Goal: Task Accomplishment & Management: Manage account settings

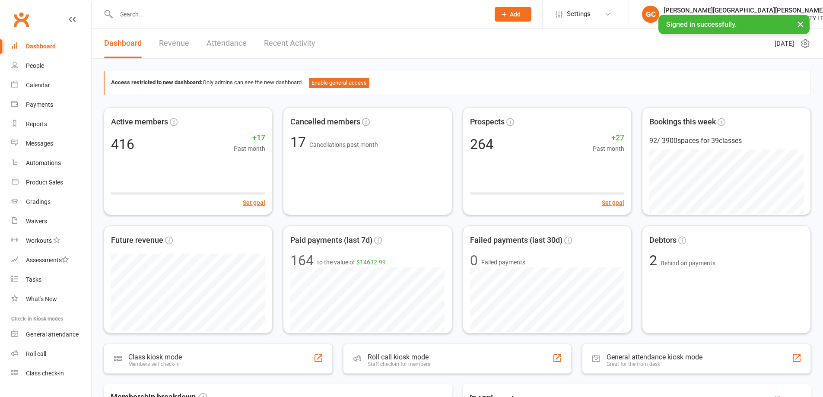
drag, startPoint x: 0, startPoint y: 0, endPoint x: 134, endPoint y: 12, distance: 134.0
click at [134, 12] on input "text" at bounding box center [299, 14] width 370 height 12
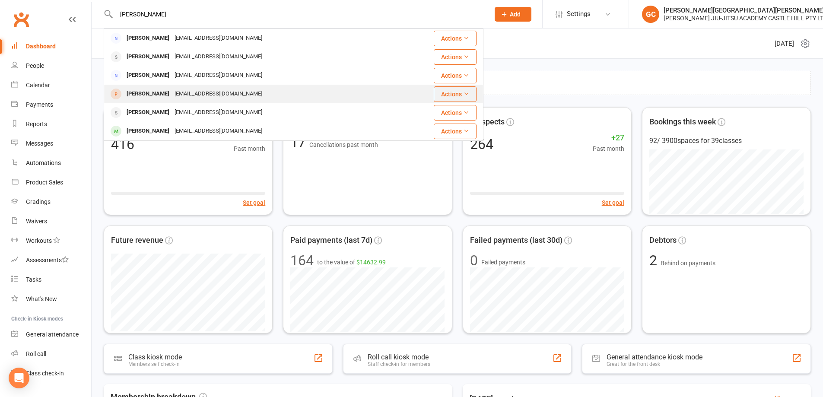
type input "[PERSON_NAME]"
click at [144, 93] on div "[PERSON_NAME]" at bounding box center [148, 94] width 48 height 13
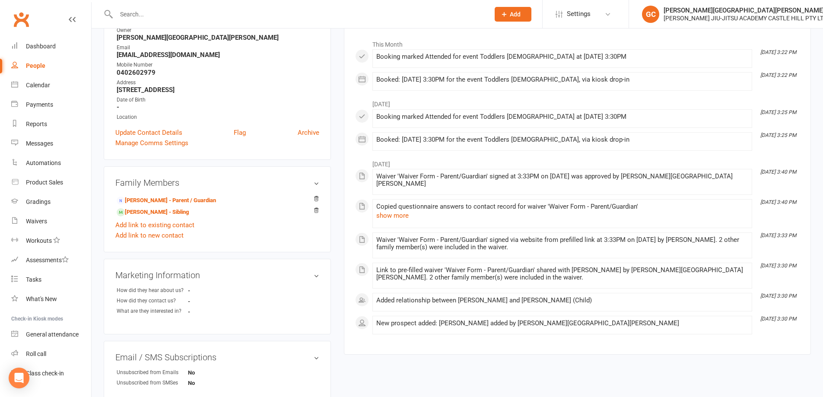
scroll to position [130, 0]
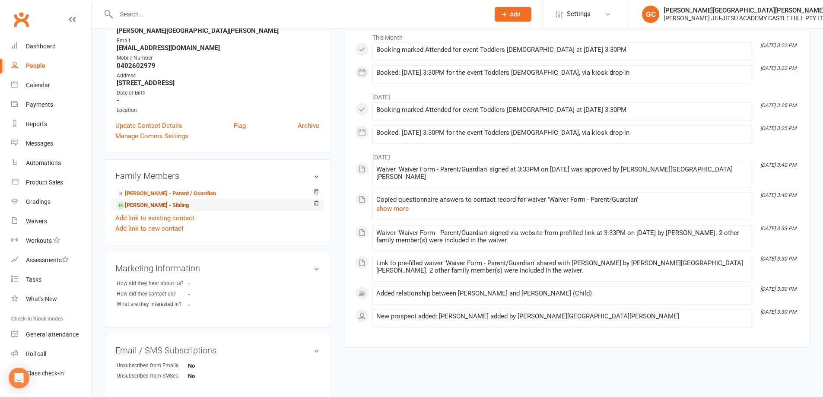
click at [154, 206] on link "[PERSON_NAME] - Sibling" at bounding box center [153, 205] width 72 height 9
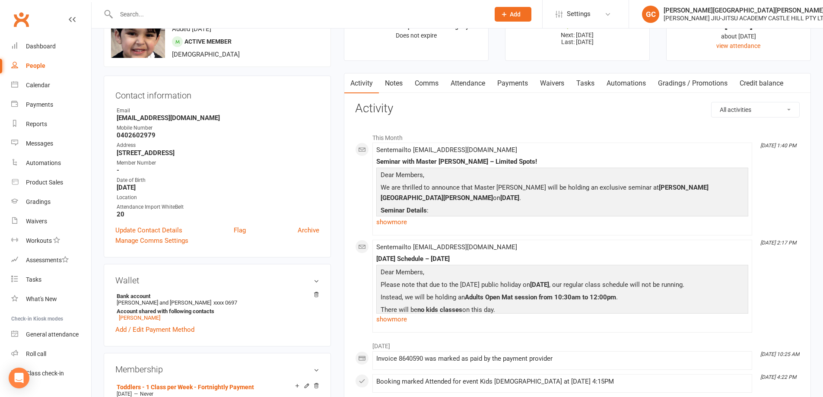
scroll to position [41, 0]
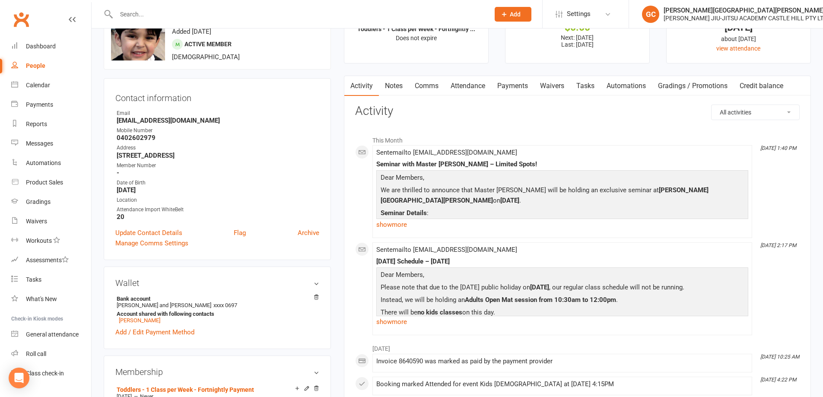
click at [482, 87] on link "Attendance" at bounding box center [468, 86] width 47 height 20
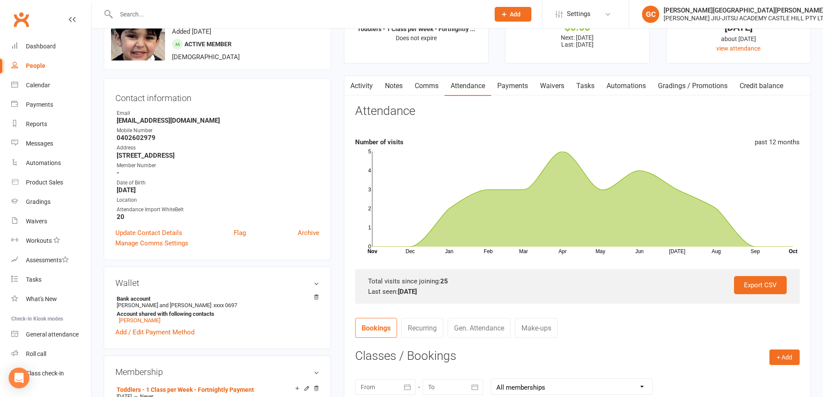
click at [520, 86] on link "Payments" at bounding box center [512, 86] width 43 height 20
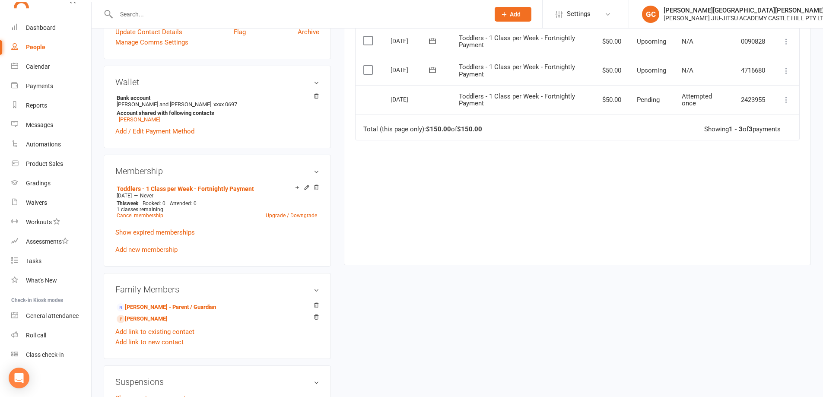
scroll to position [245, 0]
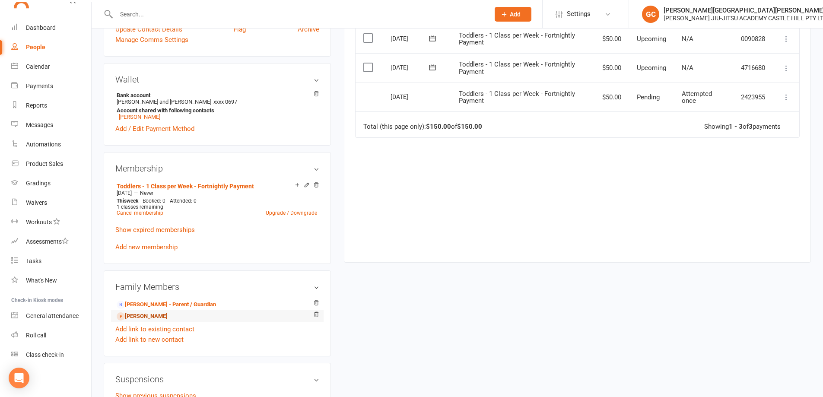
click at [163, 318] on link "[PERSON_NAME]" at bounding box center [142, 316] width 51 height 9
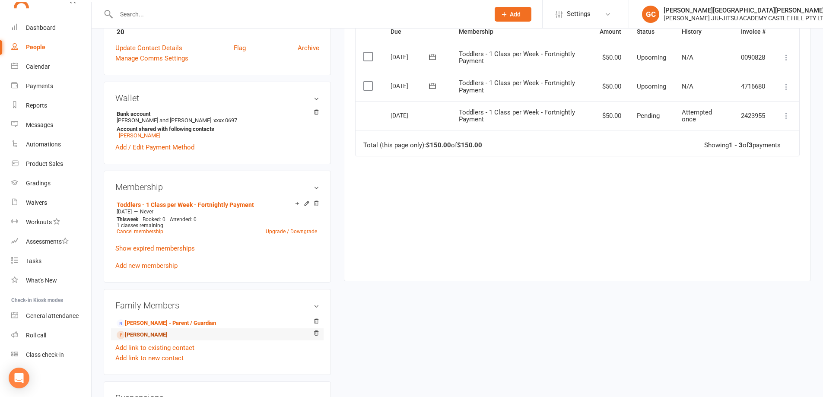
scroll to position [230, 0]
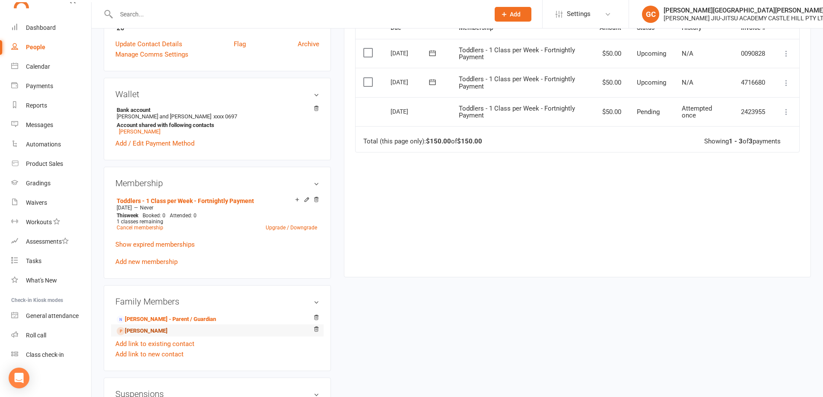
click at [157, 333] on link "[PERSON_NAME]" at bounding box center [142, 331] width 51 height 9
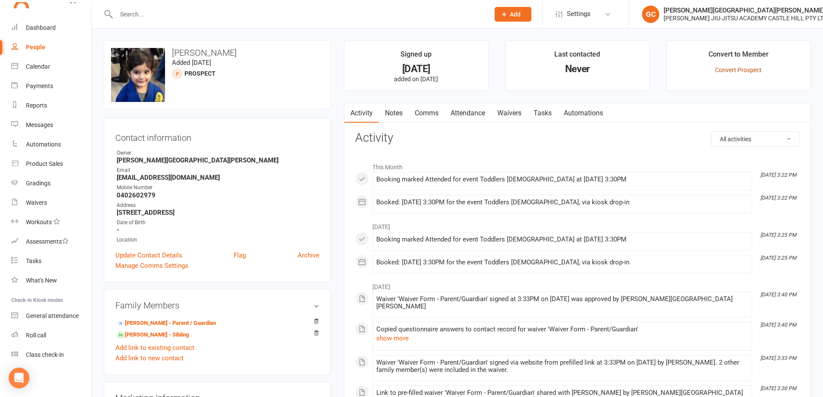
click at [744, 69] on link "Convert Prospect" at bounding box center [738, 70] width 47 height 7
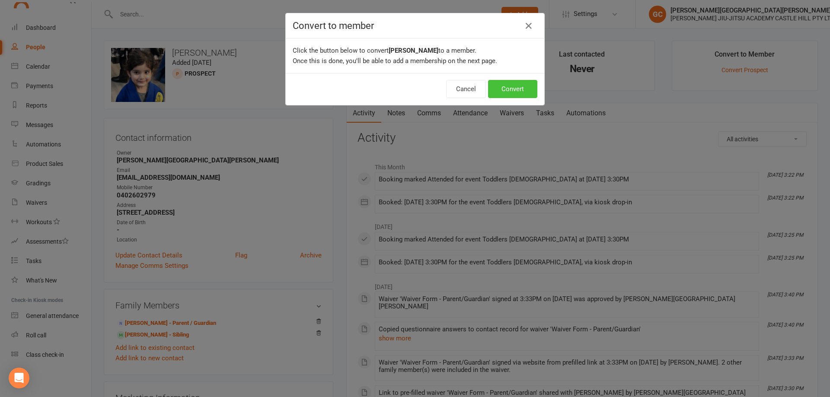
click at [517, 87] on button "Convert" at bounding box center [512, 89] width 49 height 18
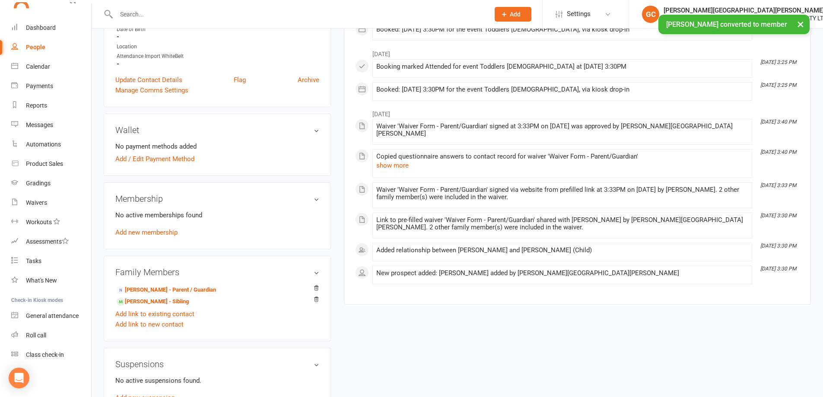
scroll to position [231, 0]
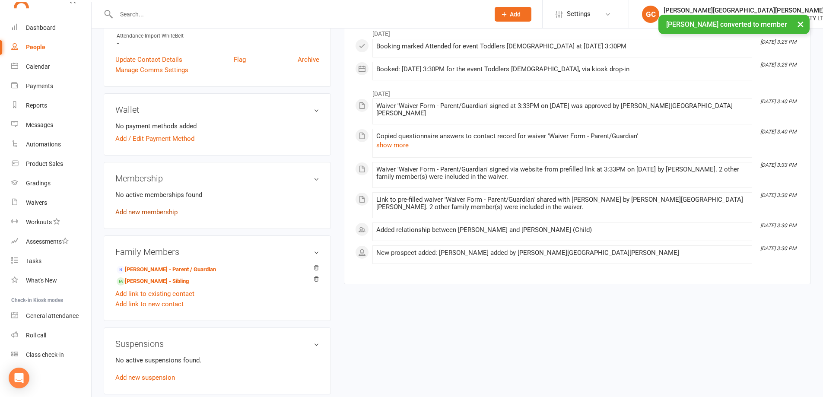
click at [159, 210] on link "Add new membership" at bounding box center [146, 212] width 62 height 8
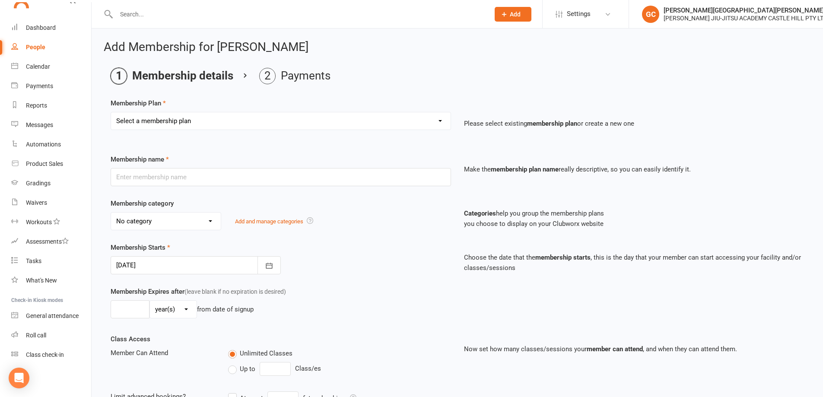
click at [191, 124] on select "Select a membership plan Create new Membership Plan Adults - 2 Classes per Week…" at bounding box center [281, 120] width 340 height 17
select select "7"
click at [111, 112] on select "Select a membership plan Create new Membership Plan Adults - 2 Classes per Week…" at bounding box center [281, 120] width 340 height 17
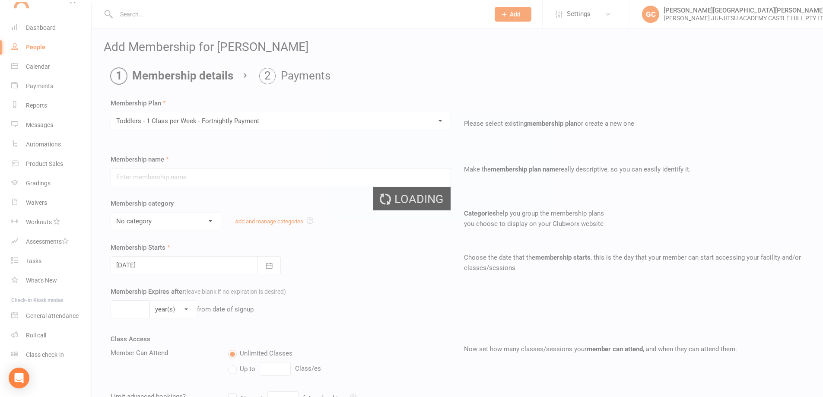
type input "Toddlers - 1 Class per Week - Fortnightly Payment"
select select "4"
type input "0"
type input "1"
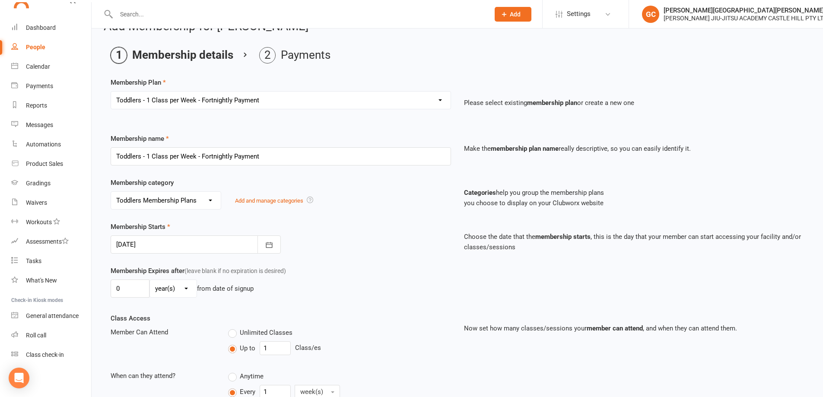
scroll to position [86, 0]
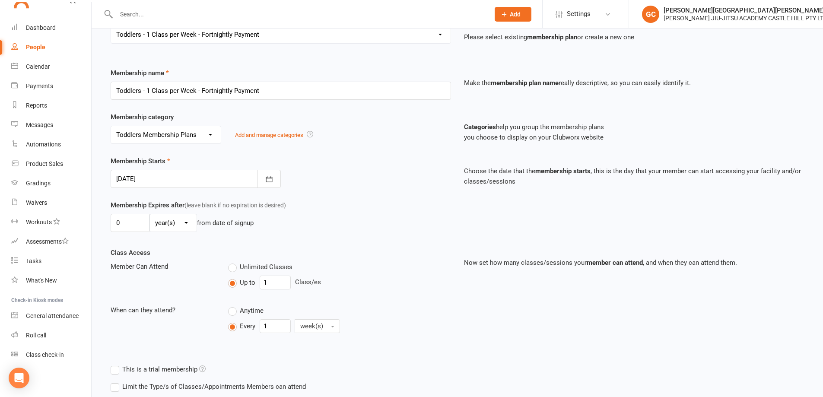
click at [161, 180] on div at bounding box center [196, 179] width 170 height 18
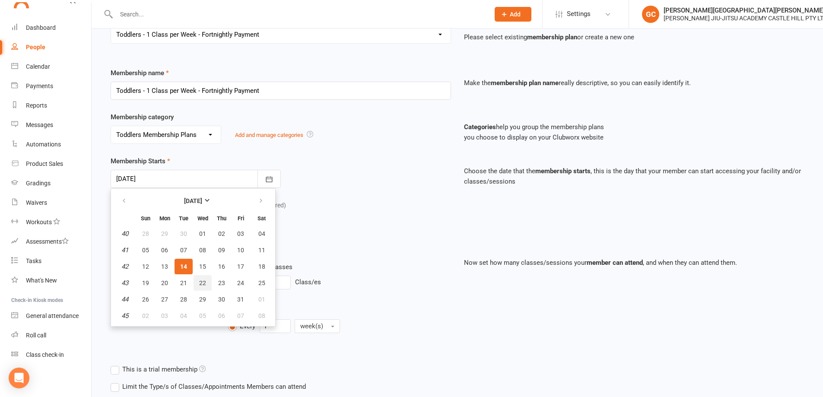
click at [203, 283] on span "22" at bounding box center [202, 283] width 7 height 7
type input "[DATE]"
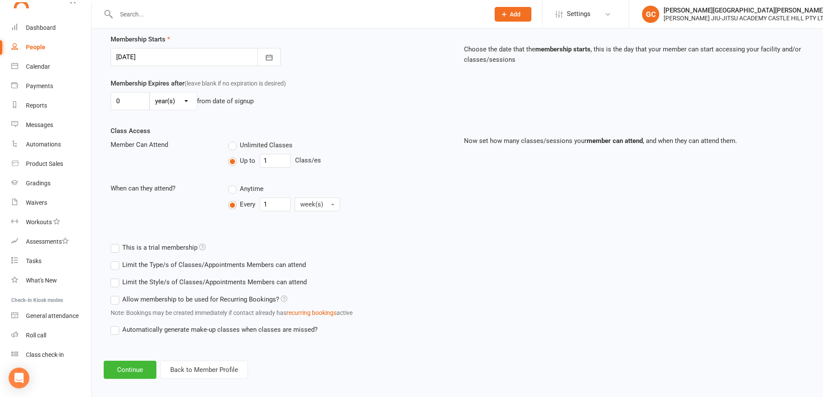
scroll to position [201, 0]
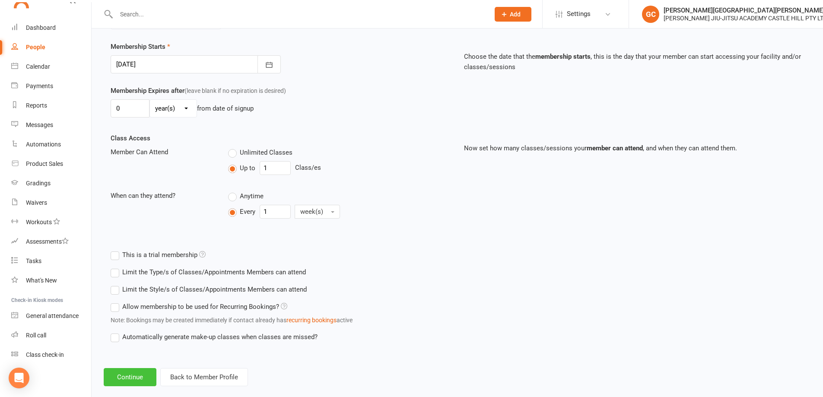
click at [140, 382] on button "Continue" at bounding box center [130, 377] width 53 height 18
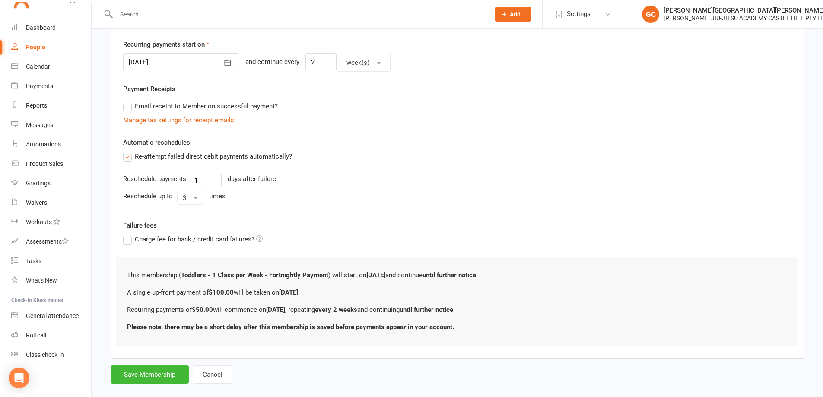
scroll to position [0, 0]
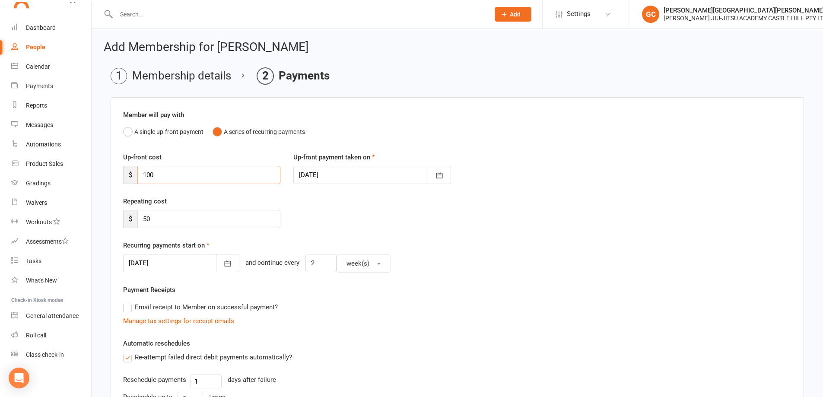
drag, startPoint x: 171, startPoint y: 173, endPoint x: 125, endPoint y: 171, distance: 45.9
click at [125, 171] on div "$ 100" at bounding box center [201, 175] width 157 height 18
type input "0"
click at [174, 261] on div at bounding box center [181, 263] width 116 height 18
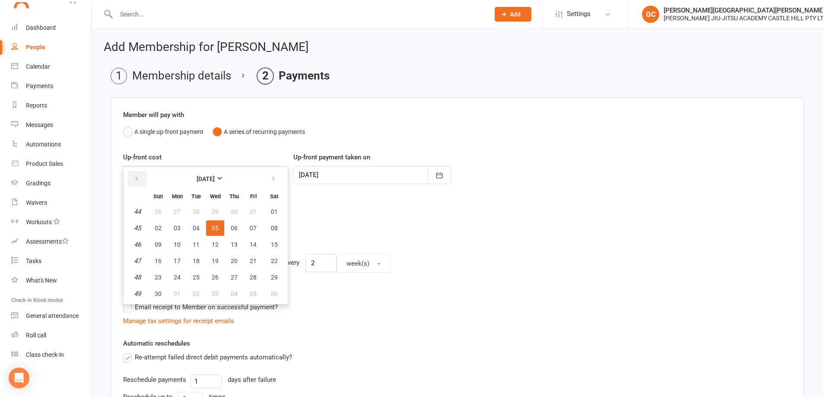
click at [140, 178] on button "button" at bounding box center [137, 179] width 19 height 16
click at [219, 261] on button "22" at bounding box center [215, 261] width 18 height 16
type input "[DATE]"
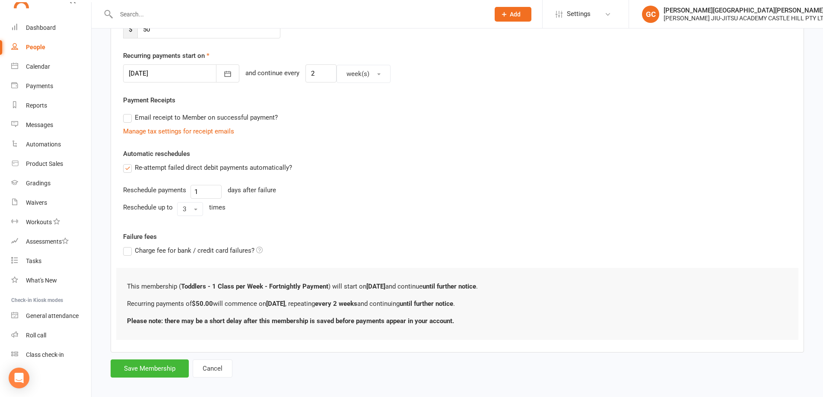
scroll to position [197, 0]
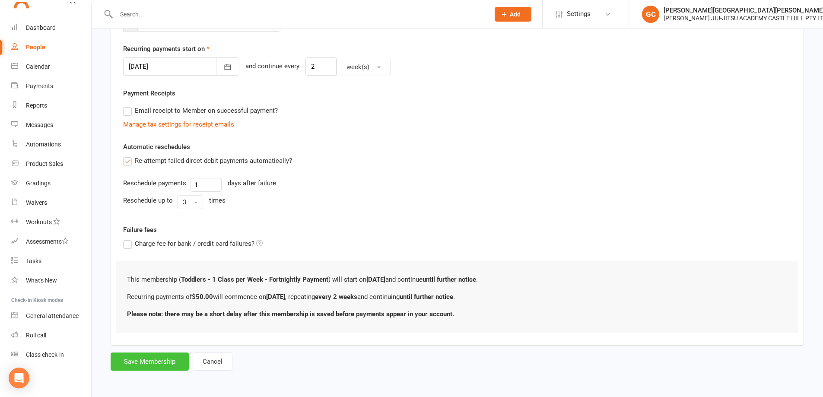
click at [155, 363] on button "Save Membership" at bounding box center [150, 362] width 78 height 18
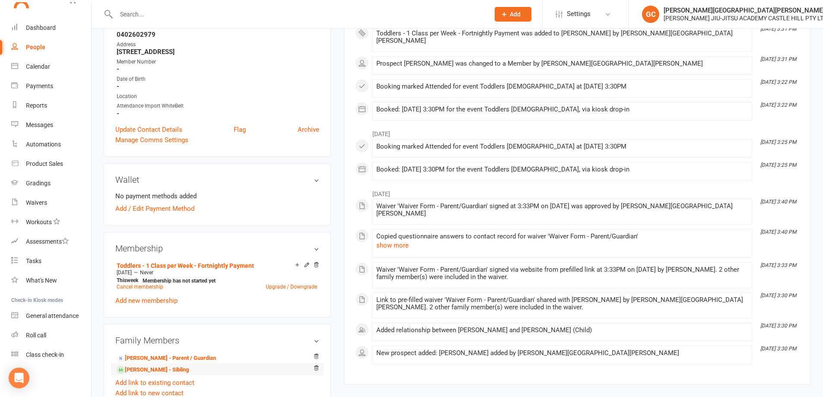
scroll to position [230, 0]
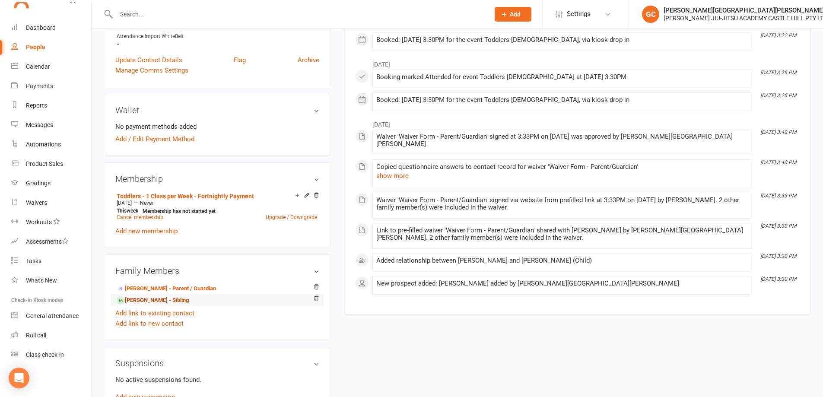
click at [158, 301] on link "[PERSON_NAME] - Sibling" at bounding box center [153, 300] width 72 height 9
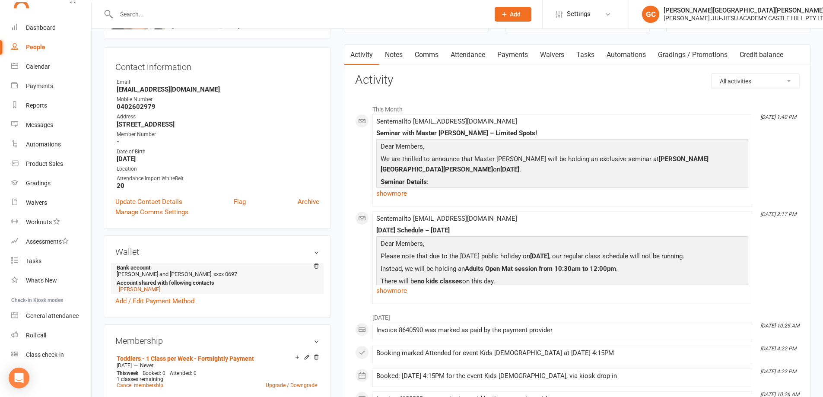
scroll to position [43, 0]
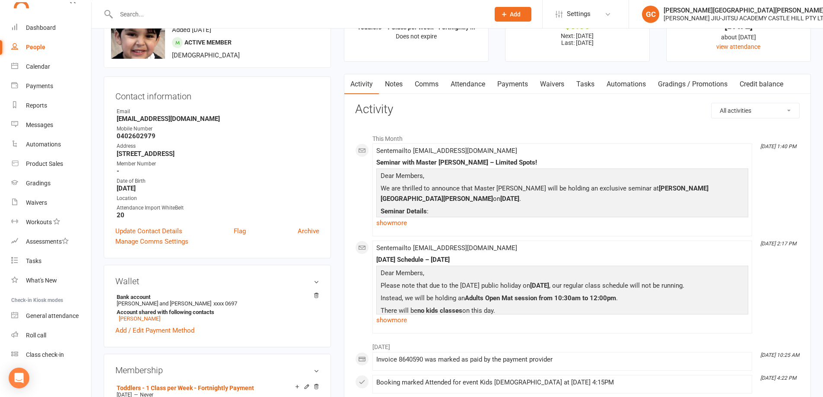
click at [519, 85] on link "Payments" at bounding box center [512, 84] width 43 height 20
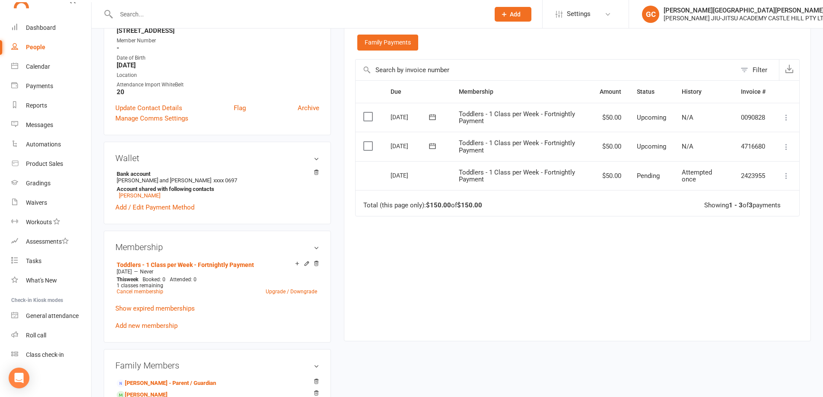
scroll to position [173, 0]
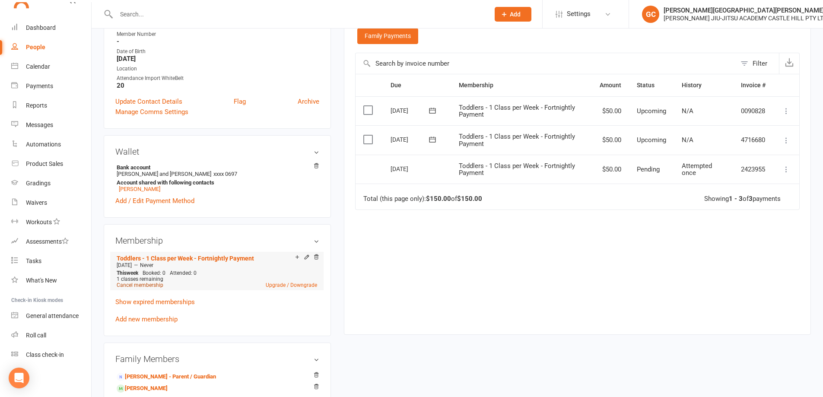
click at [148, 285] on link "Cancel membership" at bounding box center [140, 285] width 47 height 6
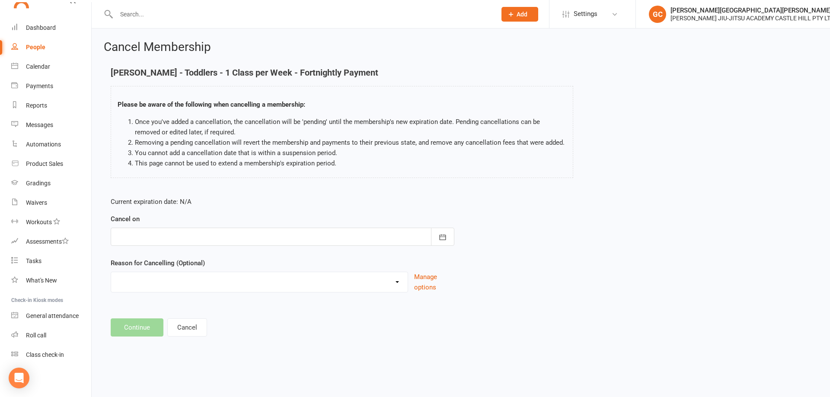
click at [219, 234] on div at bounding box center [283, 237] width 344 height 18
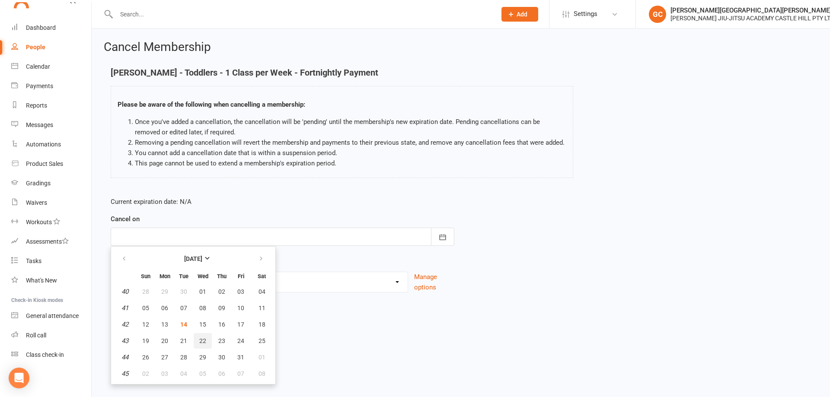
click at [204, 339] on span "22" at bounding box center [202, 340] width 7 height 7
type input "[DATE]"
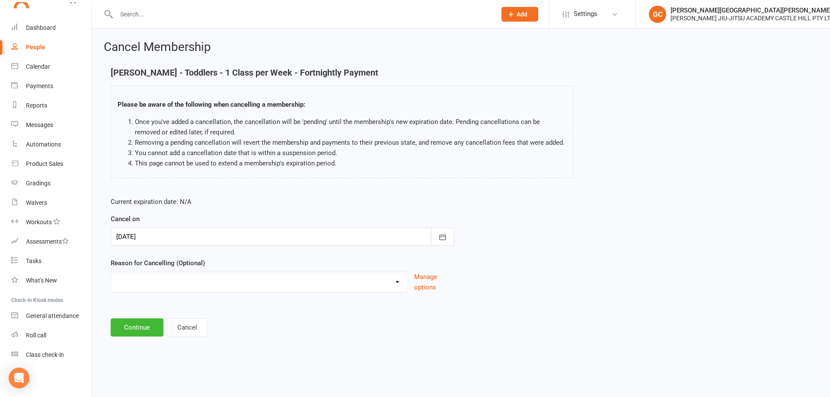
click at [175, 280] on select "Holiday Injury Other reason" at bounding box center [259, 280] width 296 height 17
select select "2"
click at [111, 282] on select "Holiday Injury Other reason" at bounding box center [259, 280] width 296 height 17
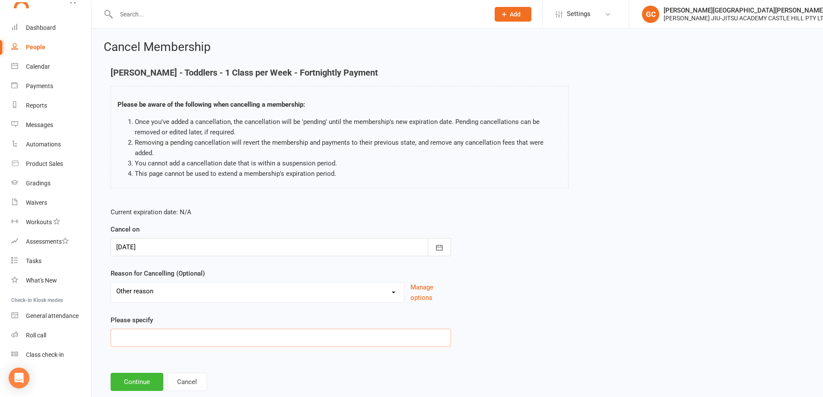
click at [146, 338] on input at bounding box center [281, 338] width 341 height 18
type input "move to [DEMOGRAPHIC_DATA] class"
click at [143, 384] on button "Continue" at bounding box center [137, 382] width 53 height 18
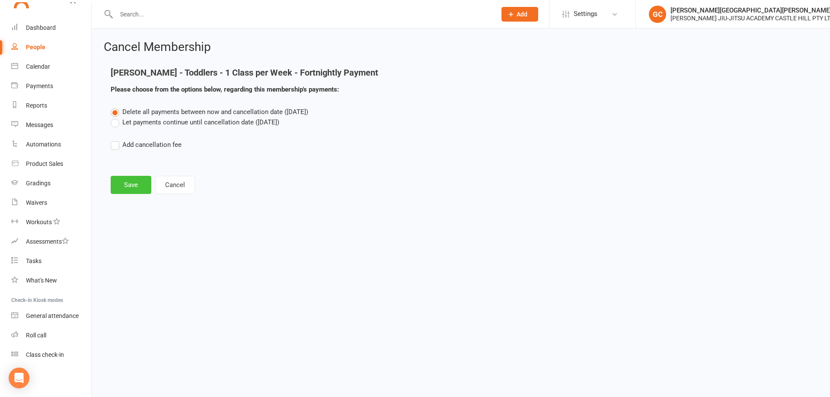
click at [136, 186] on button "Save" at bounding box center [131, 185] width 41 height 18
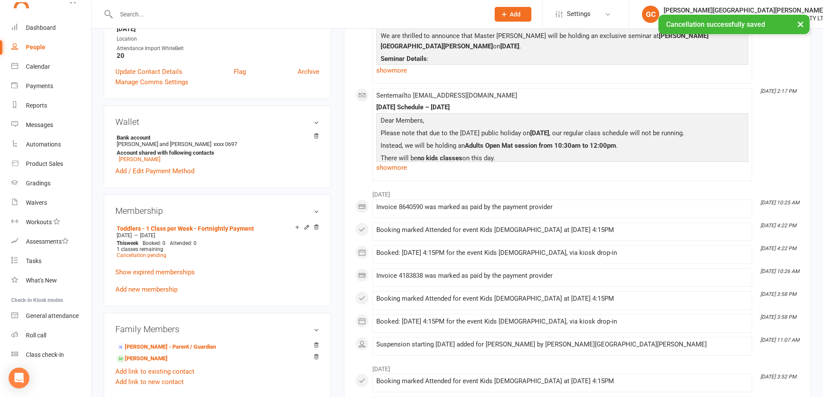
scroll to position [230, 0]
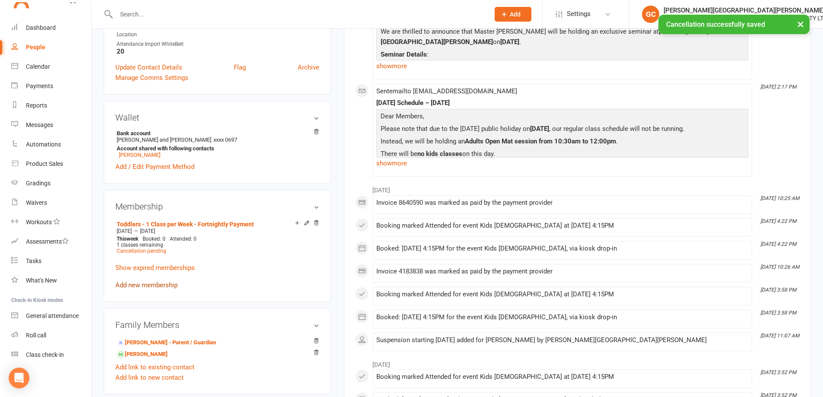
click at [151, 286] on link "Add new membership" at bounding box center [146, 285] width 62 height 8
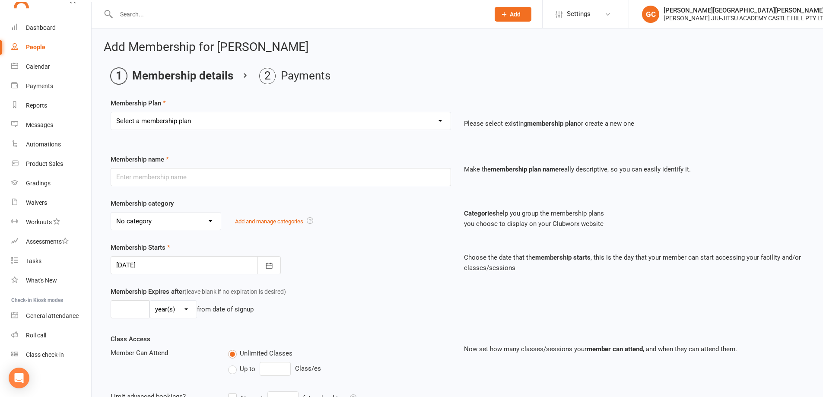
click at [169, 123] on select "Select a membership plan Create new Membership Plan Adults - 2 Classes per Week…" at bounding box center [281, 120] width 340 height 17
select select "18"
click at [111, 112] on select "Select a membership plan Create new Membership Plan Adults - 2 Classes per Week…" at bounding box center [281, 120] width 340 height 17
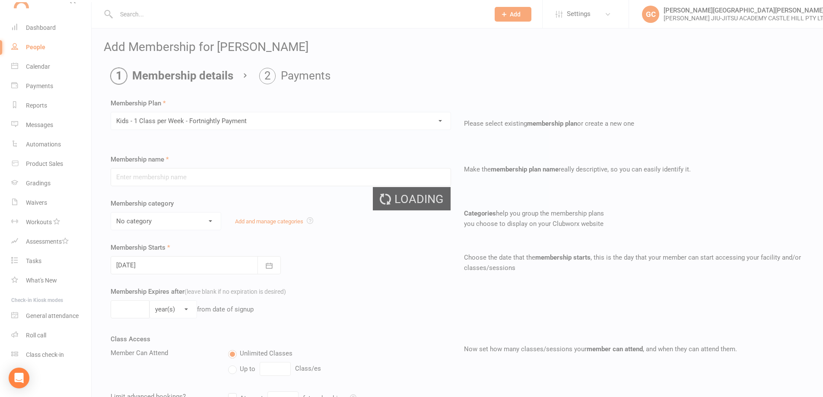
type input "Kids - 1 Class per Week - Fortnightly Payment"
select select "2"
type input "0"
type input "1"
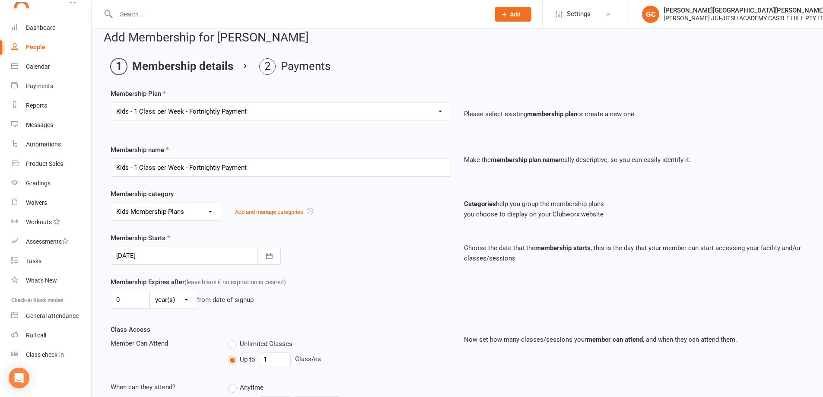
scroll to position [15, 0]
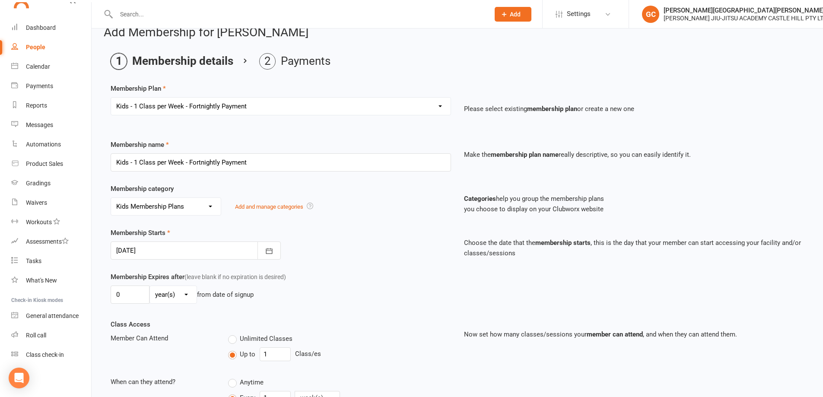
click at [165, 249] on div at bounding box center [196, 251] width 170 height 18
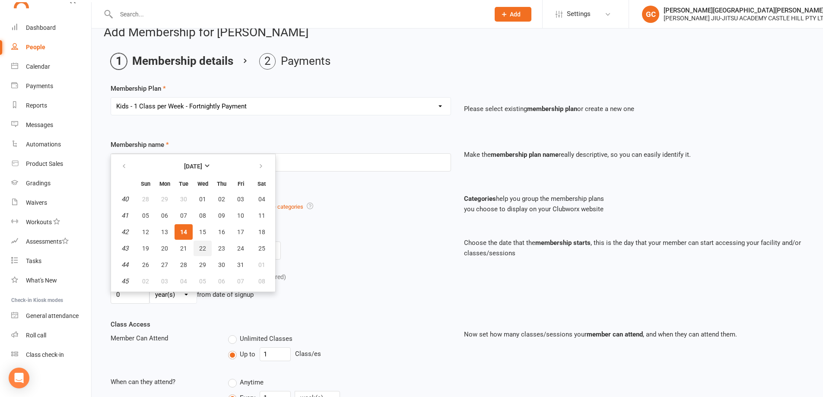
click at [203, 246] on span "22" at bounding box center [202, 248] width 7 height 7
type input "[DATE]"
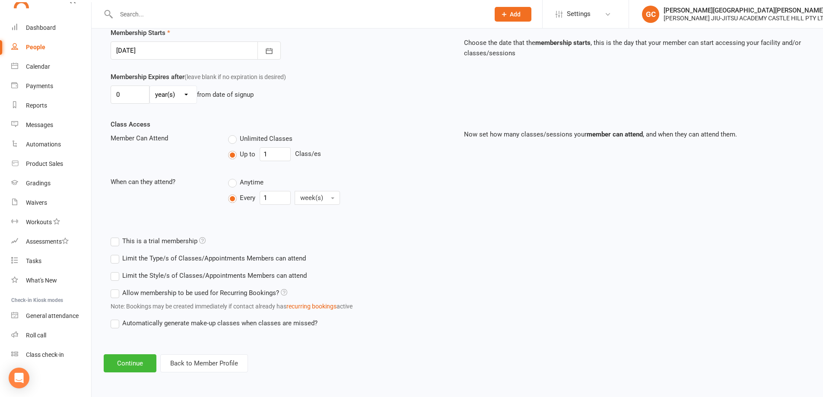
scroll to position [215, 0]
click at [135, 363] on button "Continue" at bounding box center [130, 363] width 53 height 18
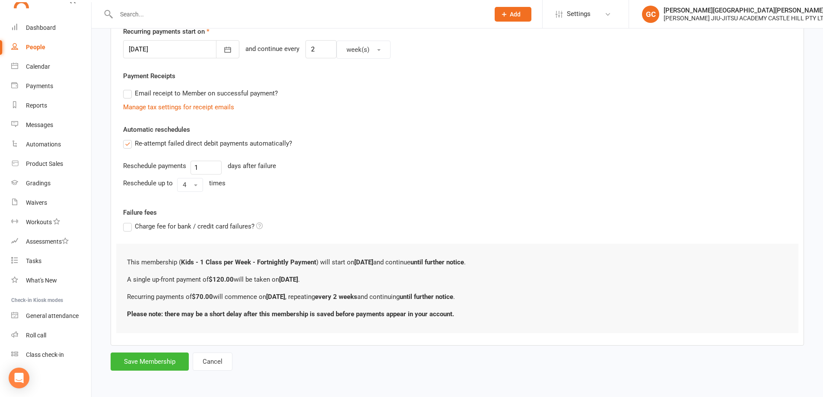
scroll to position [0, 0]
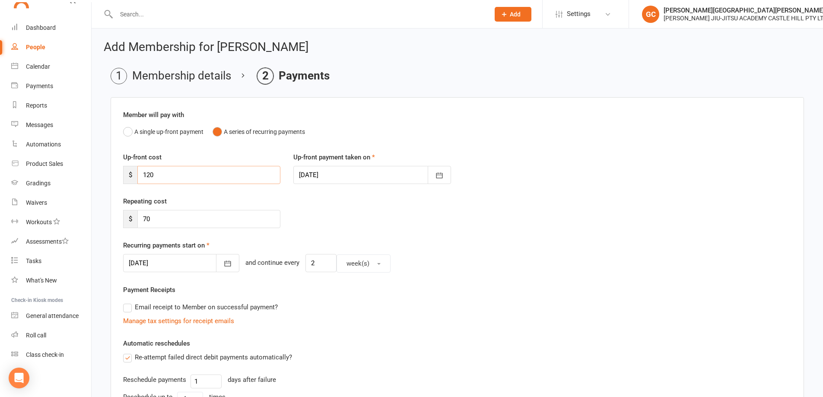
drag, startPoint x: 169, startPoint y: 176, endPoint x: 115, endPoint y: 164, distance: 56.2
click at [116, 165] on div "Member will pay with A single up-front payment A series of recurring payments U…" at bounding box center [458, 328] width 694 height 462
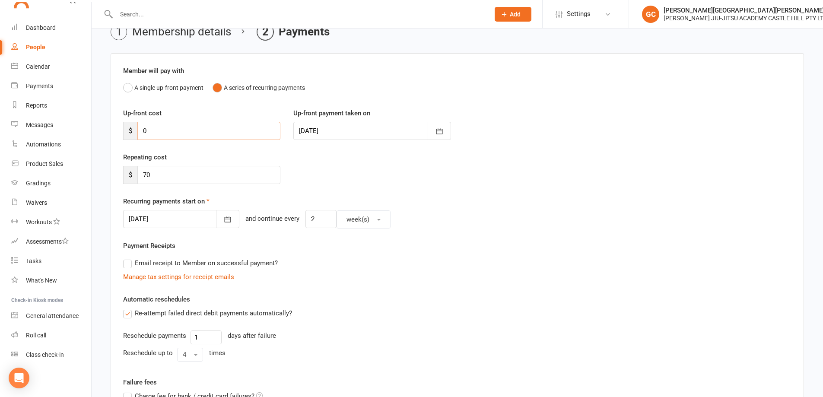
scroll to position [57, 0]
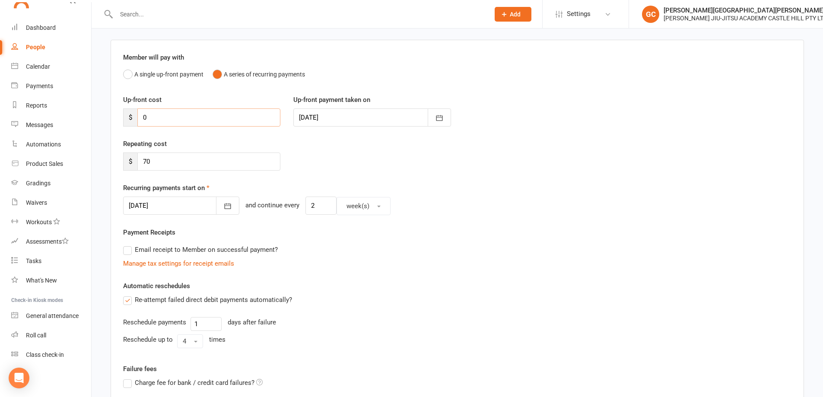
type input "0"
click at [171, 205] on div at bounding box center [181, 206] width 116 height 18
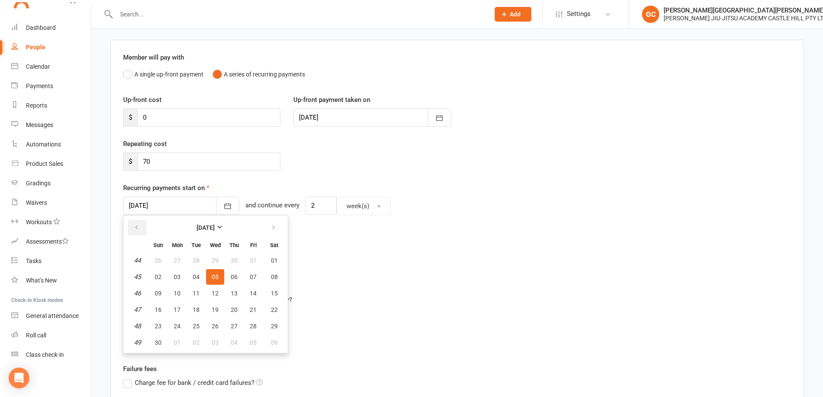
click at [137, 224] on icon "button" at bounding box center [137, 227] width 6 height 7
drag, startPoint x: 218, startPoint y: 309, endPoint x: 232, endPoint y: 274, distance: 37.5
click at [218, 309] on span "22" at bounding box center [215, 309] width 7 height 7
type input "[DATE]"
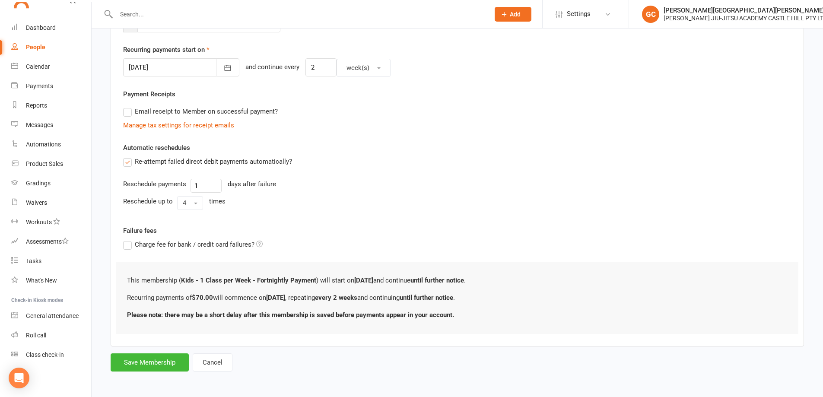
scroll to position [197, 0]
click at [163, 364] on button "Save Membership" at bounding box center [150, 362] width 78 height 18
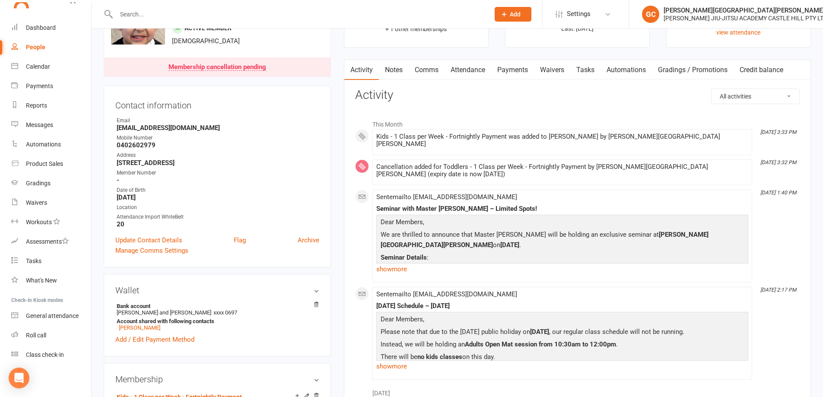
scroll to position [43, 0]
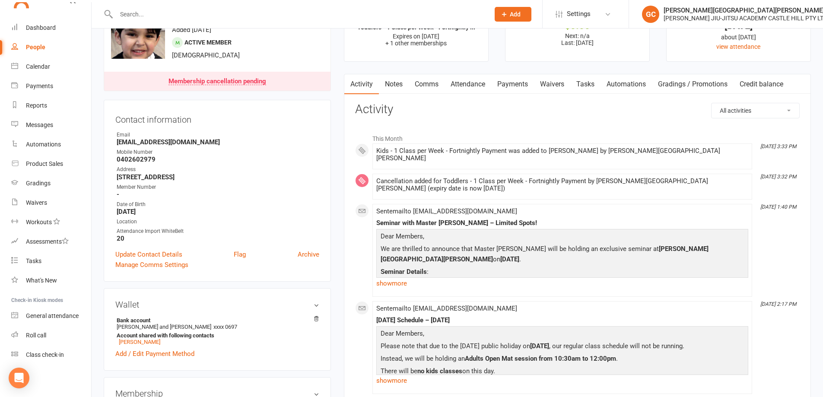
click at [521, 85] on link "Payments" at bounding box center [512, 84] width 43 height 20
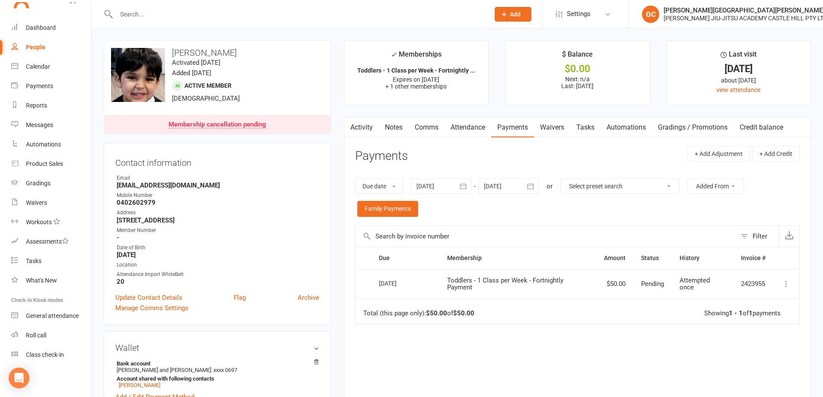
click at [516, 128] on link "Payments" at bounding box center [512, 128] width 43 height 20
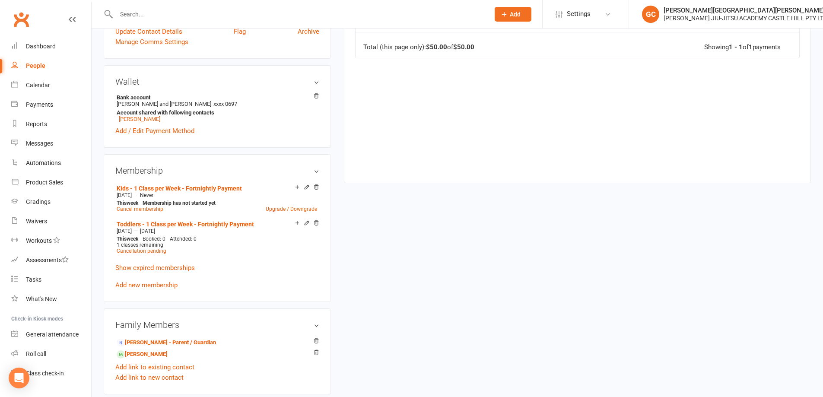
scroll to position [288, 0]
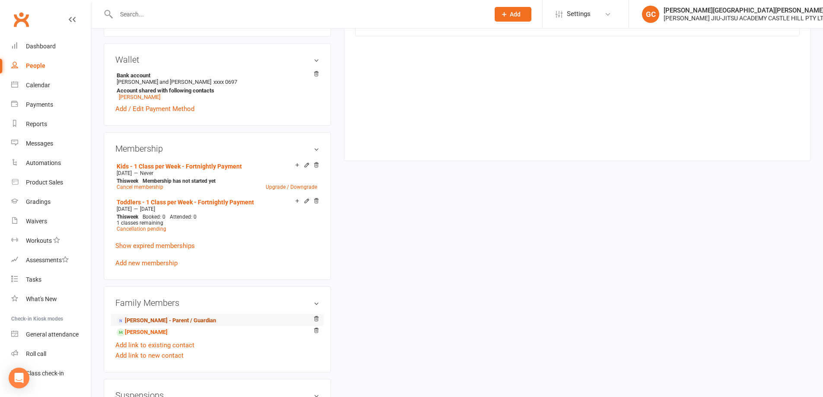
click at [162, 318] on link "[PERSON_NAME] - Parent / Guardian" at bounding box center [166, 320] width 99 height 9
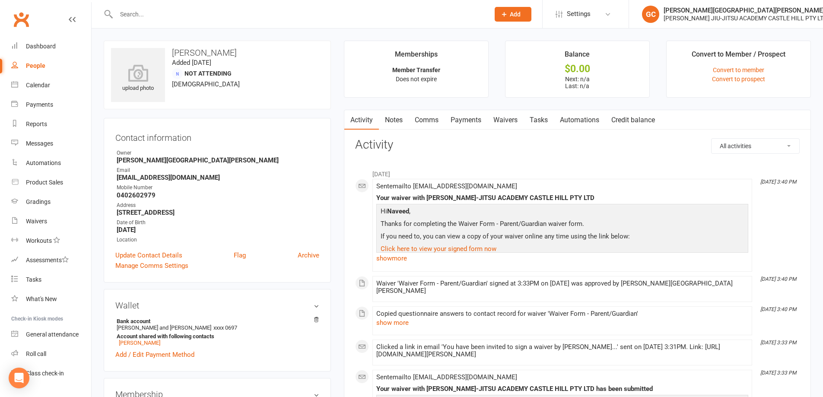
click at [477, 121] on link "Payments" at bounding box center [466, 120] width 43 height 20
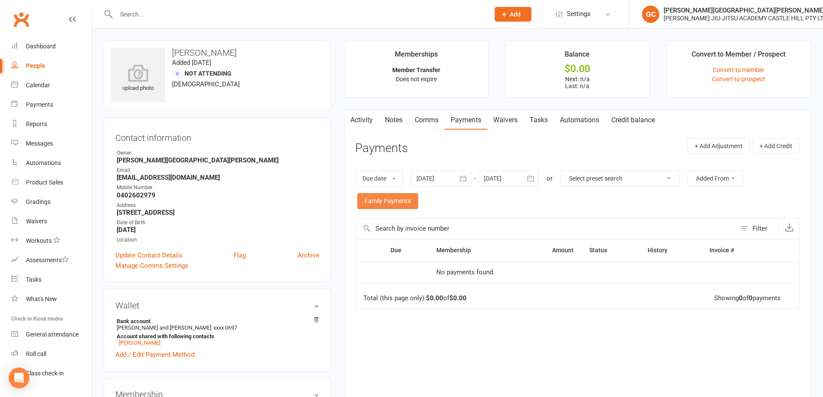
click at [391, 200] on link "Family Payments" at bounding box center [387, 201] width 61 height 16
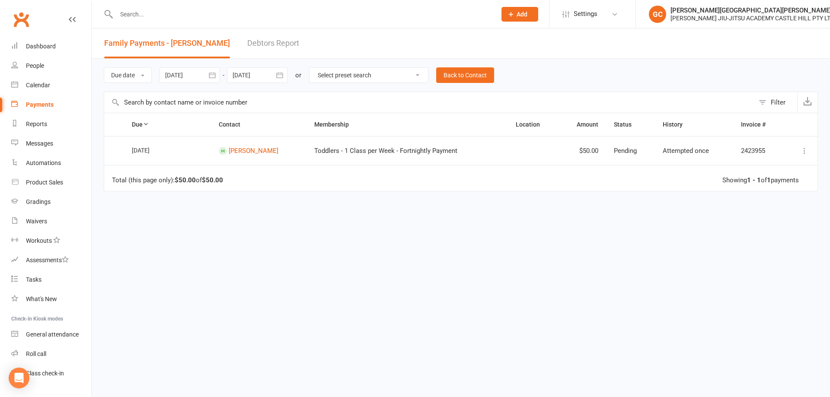
click at [37, 105] on div "Payments" at bounding box center [40, 104] width 28 height 7
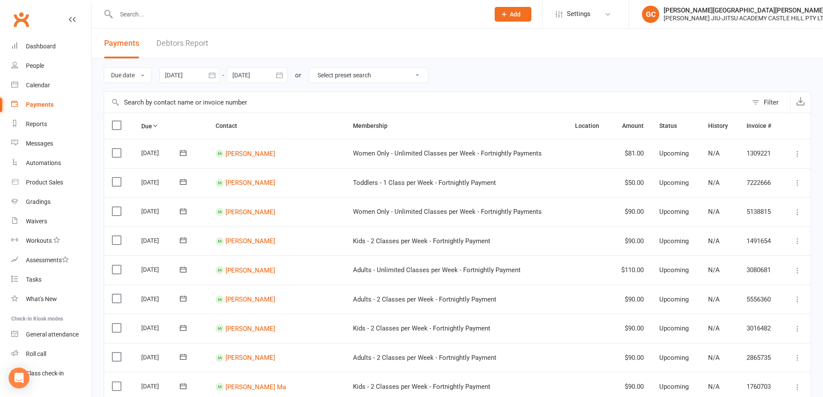
click at [157, 17] on input "text" at bounding box center [299, 14] width 370 height 12
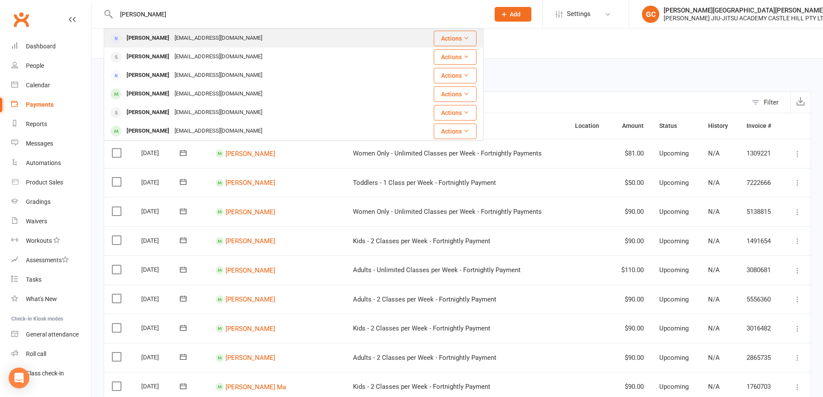
type input "[PERSON_NAME]"
click at [152, 37] on div "[PERSON_NAME]" at bounding box center [148, 38] width 48 height 13
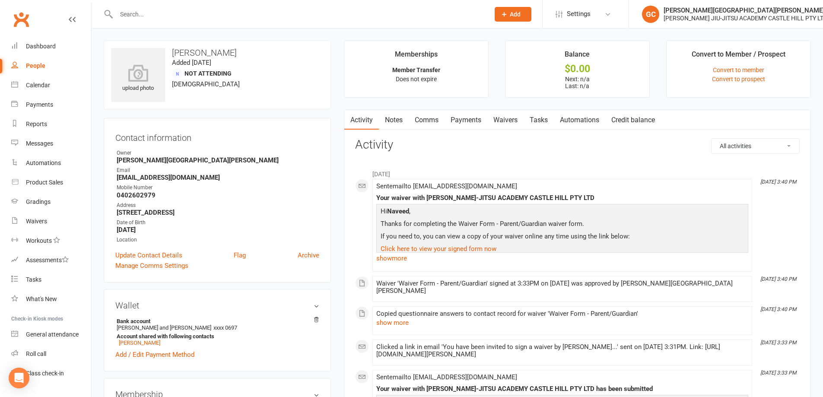
click at [475, 115] on link "Payments" at bounding box center [466, 120] width 43 height 20
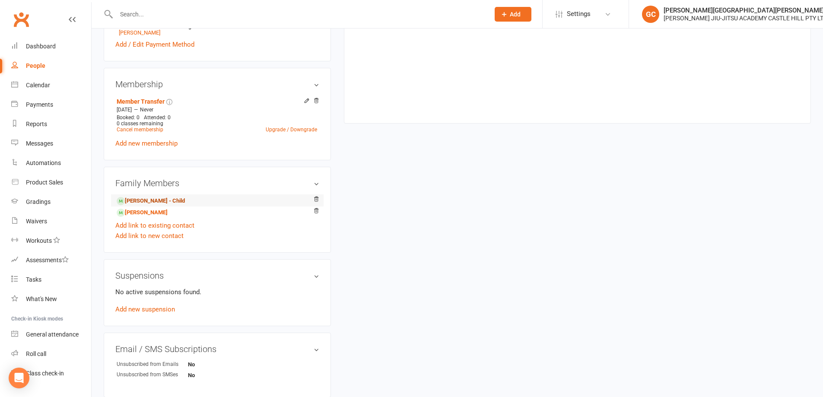
scroll to position [317, 0]
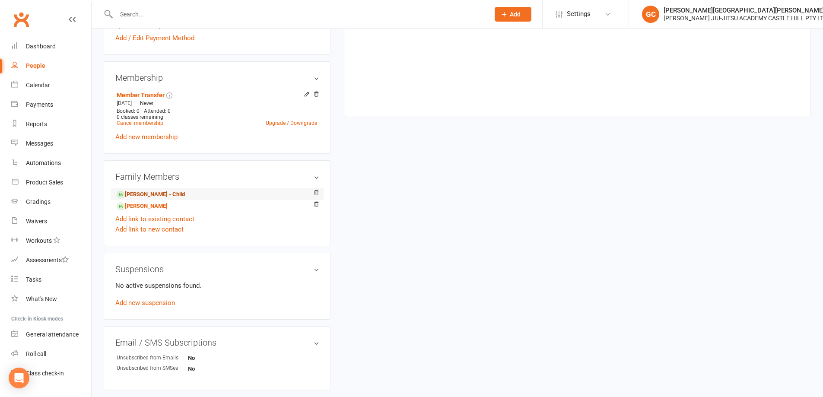
click at [156, 194] on link "Zakariya Hussain - Child" at bounding box center [151, 194] width 68 height 9
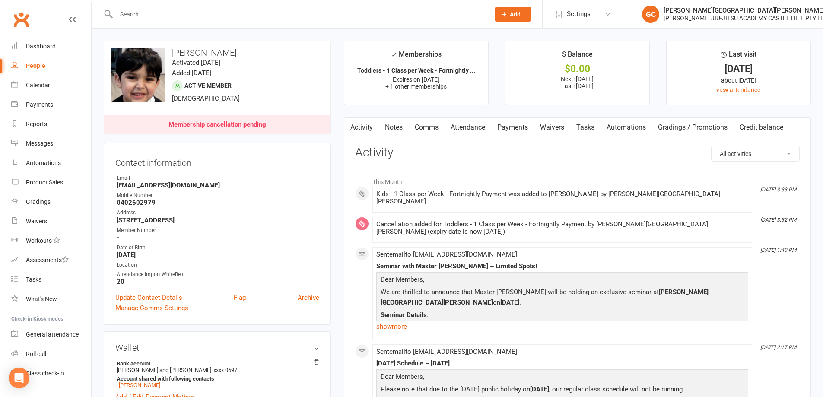
click at [521, 125] on link "Payments" at bounding box center [512, 128] width 43 height 20
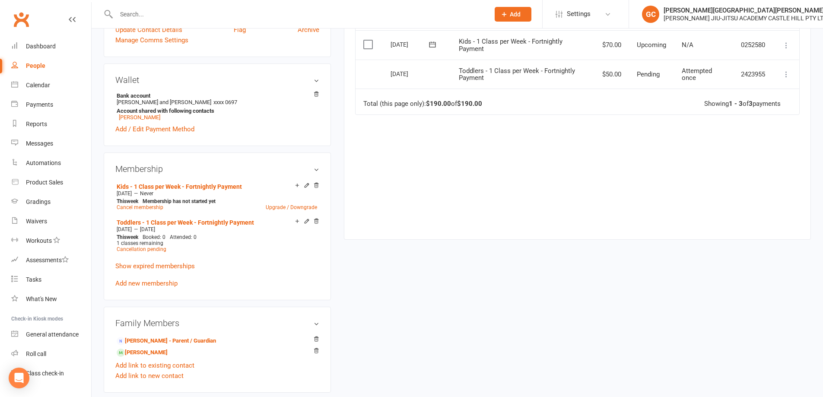
scroll to position [274, 0]
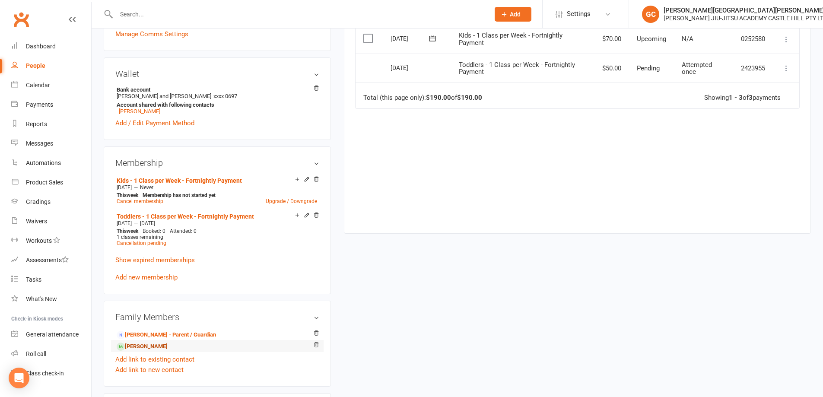
click at [147, 347] on link "[PERSON_NAME]" at bounding box center [142, 346] width 51 height 9
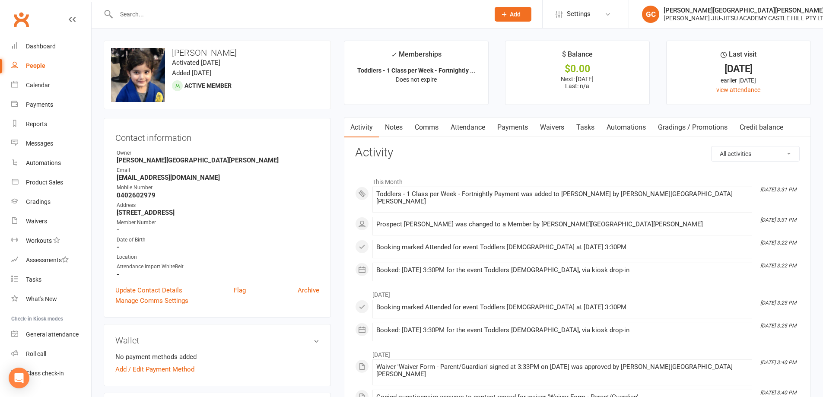
click at [518, 125] on link "Payments" at bounding box center [512, 128] width 43 height 20
